Goal: Transaction & Acquisition: Purchase product/service

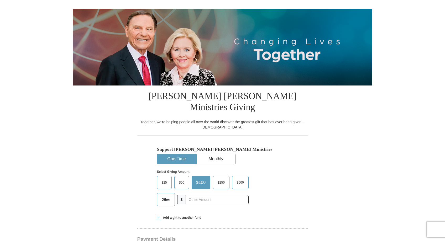
scroll to position [53, 0]
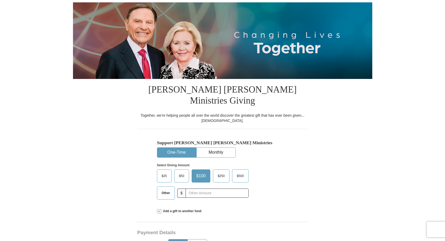
click at [164, 172] on span "$25" at bounding box center [164, 176] width 11 height 8
click at [0, 0] on input "$25" at bounding box center [0, 0] width 0 height 0
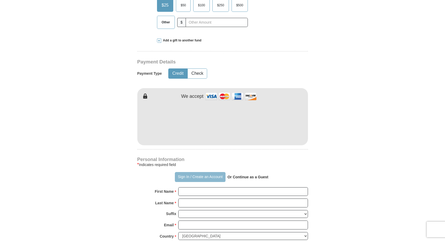
scroll to position [236, 0]
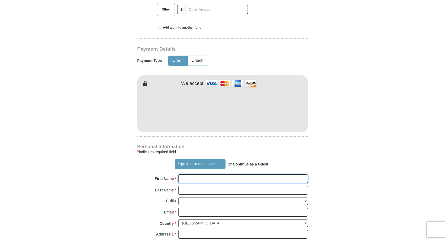
click at [196, 175] on input "First Name *" at bounding box center [243, 179] width 130 height 9
type input "[PERSON_NAME]"
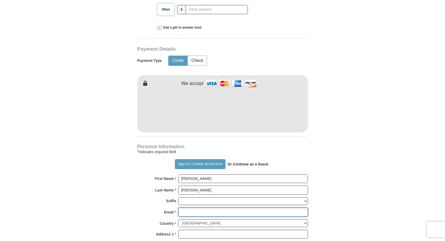
type input "[EMAIL_ADDRESS][DOMAIN_NAME]"
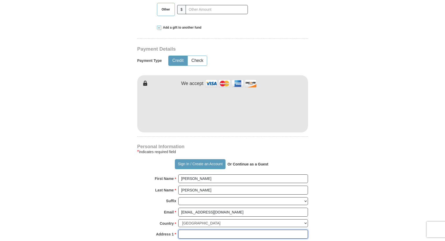
type input "[STREET_ADDRESS][PERSON_NAME]"
type input "Snellville"
type input "30039"
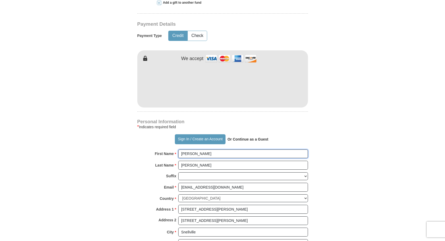
scroll to position [262, 0]
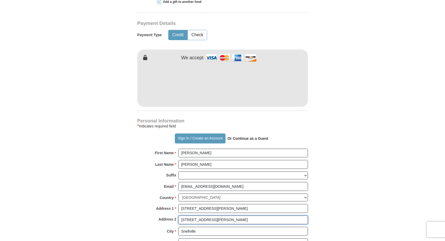
drag, startPoint x: 217, startPoint y: 211, endPoint x: 179, endPoint y: 214, distance: 37.9
click at [179, 216] on input "[STREET_ADDRESS][PERSON_NAME]" at bounding box center [243, 220] width 130 height 9
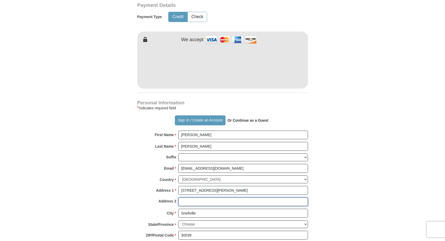
scroll to position [288, 0]
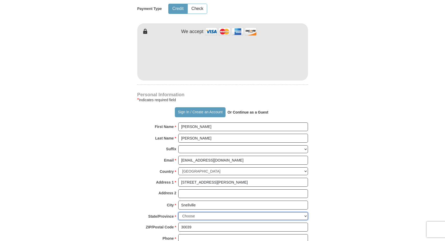
click at [305, 212] on select "Choose [US_STATE] [US_STATE] [US_STATE] [US_STATE] [US_STATE] Armed Forces Amer…" at bounding box center [243, 216] width 130 height 8
select select "GA"
click at [178, 212] on select "Choose [US_STATE] [US_STATE] [US_STATE] [US_STATE] [US_STATE] Armed Forces Amer…" at bounding box center [243, 216] width 130 height 8
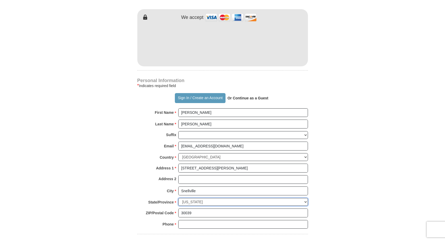
scroll to position [315, 0]
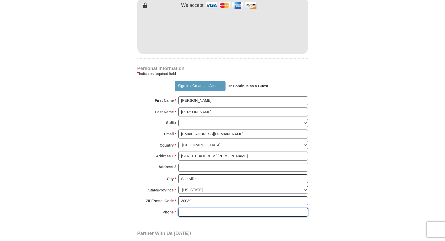
click at [195, 208] on input "Phone * *" at bounding box center [243, 212] width 130 height 9
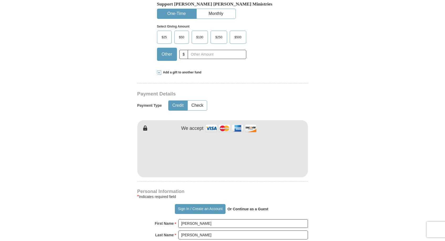
scroll to position [183, 0]
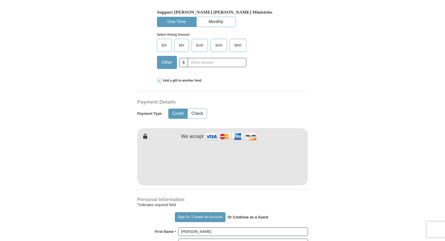
type input "7708264723"
click at [163, 41] on span "$25" at bounding box center [164, 45] width 11 height 8
click at [0, 0] on input "$25" at bounding box center [0, 0] width 0 height 0
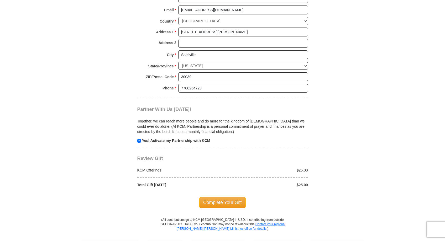
scroll to position [446, 0]
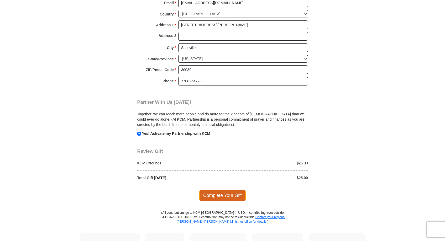
click at [233, 190] on span "Complete Your Gift" at bounding box center [222, 195] width 46 height 11
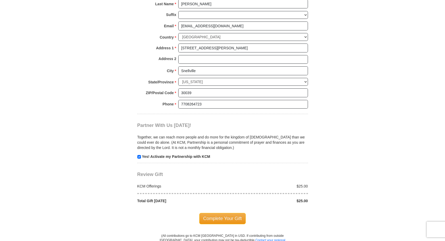
scroll to position [450, 0]
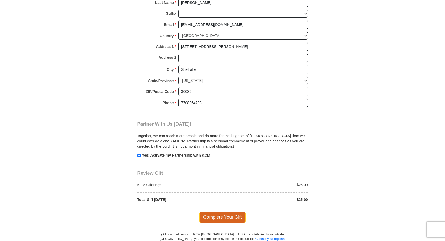
click at [208, 212] on span "Complete Your Gift" at bounding box center [222, 217] width 46 height 11
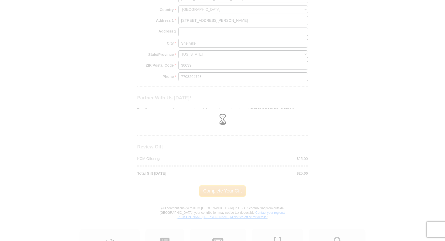
scroll to position [424, 0]
